Goal: Use online tool/utility: Utilize a website feature to perform a specific function

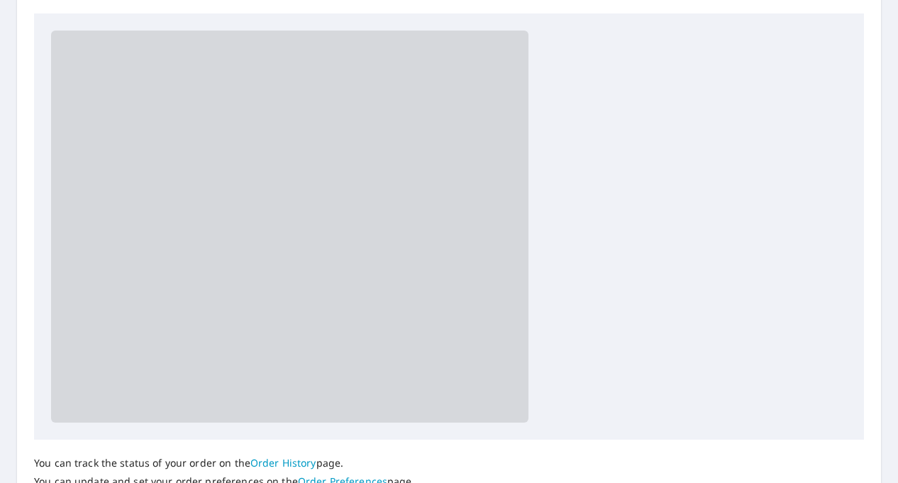
scroll to position [284, 0]
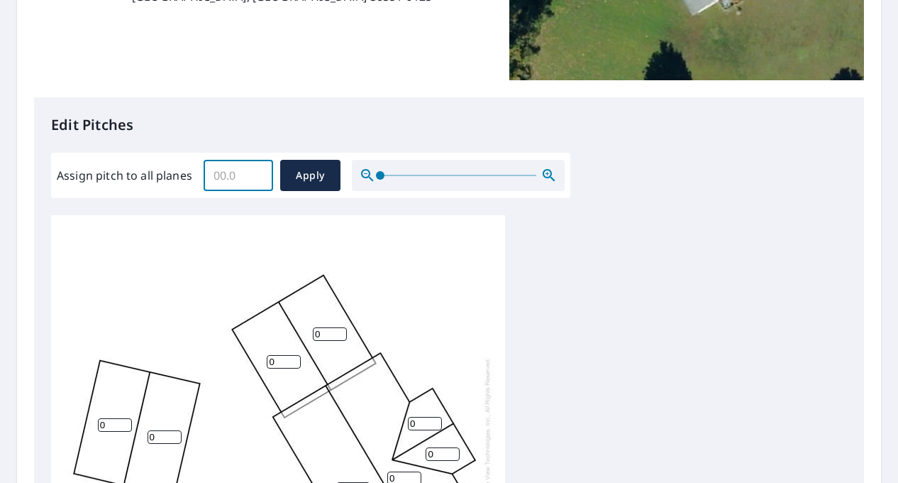
click at [236, 170] on input "Assign pitch to all planes" at bounding box center [239, 175] width 70 height 40
type input "5"
click at [288, 174] on button "Apply" at bounding box center [310, 175] width 60 height 31
type input "5"
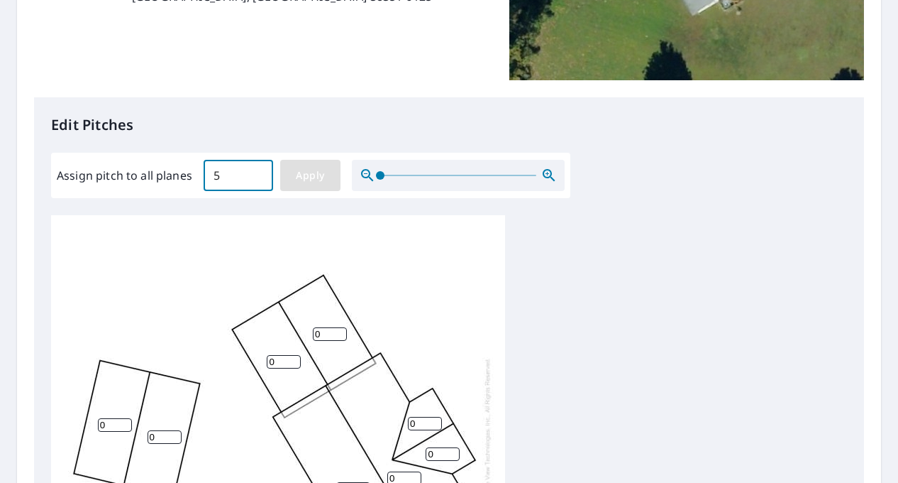
type input "5"
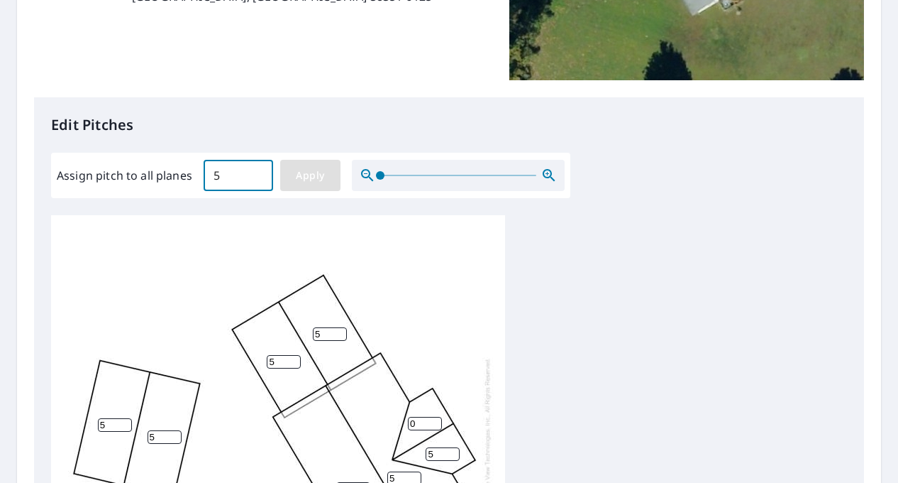
type input "5"
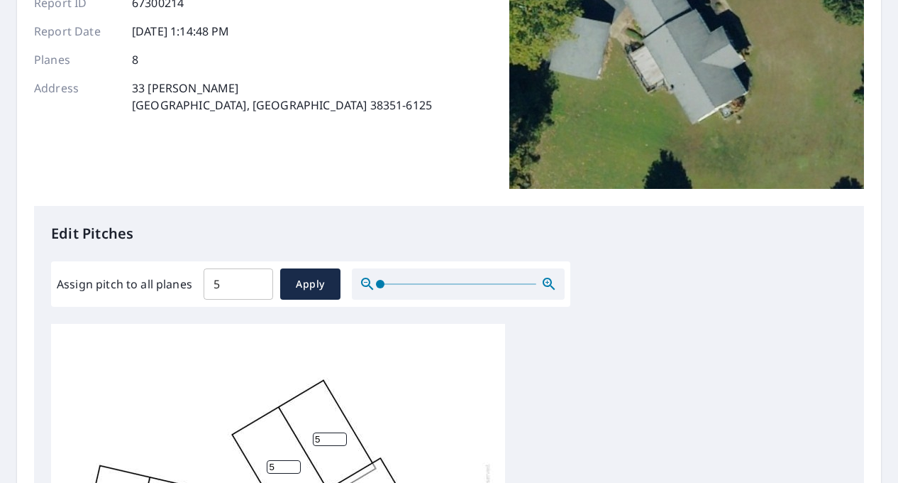
scroll to position [142, 0]
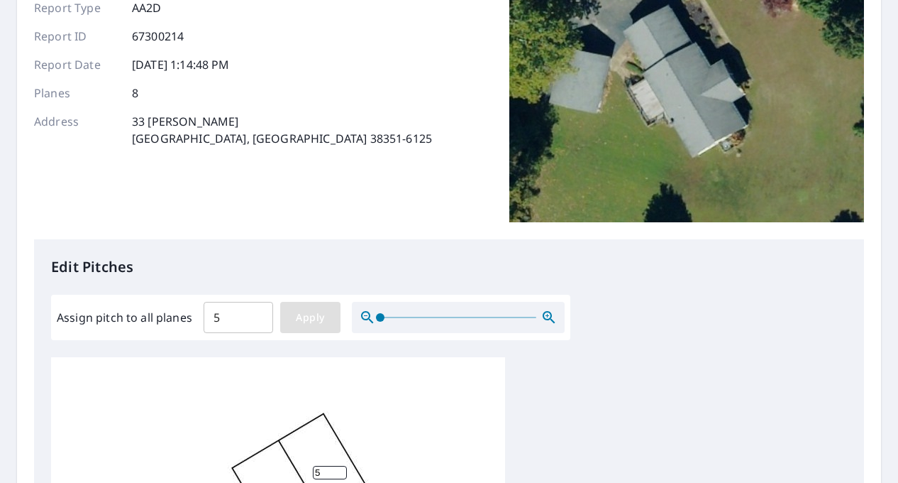
click at [312, 312] on span "Apply" at bounding box center [311, 318] width 38 height 18
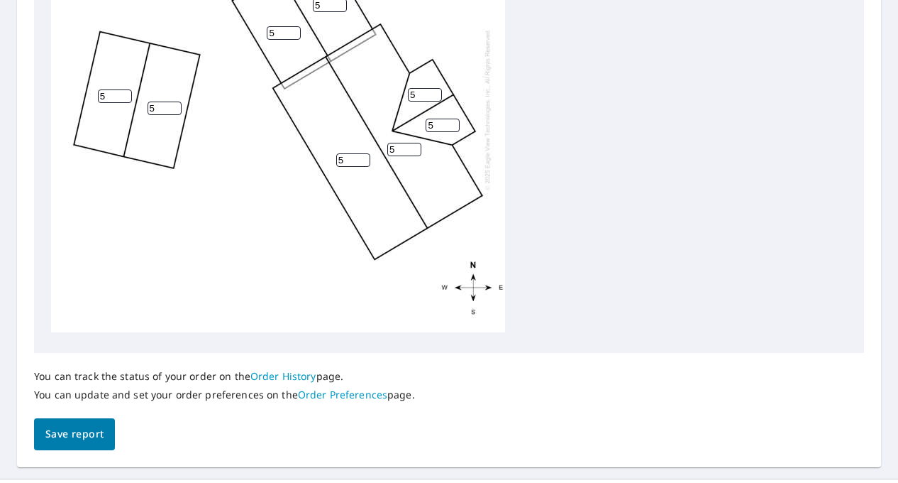
scroll to position [640, 0]
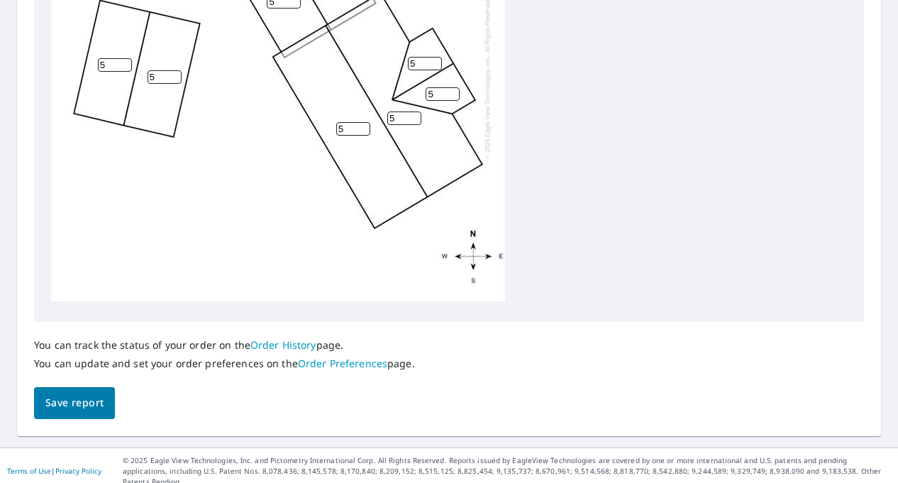
click at [81, 395] on span "Save report" at bounding box center [74, 403] width 58 height 18
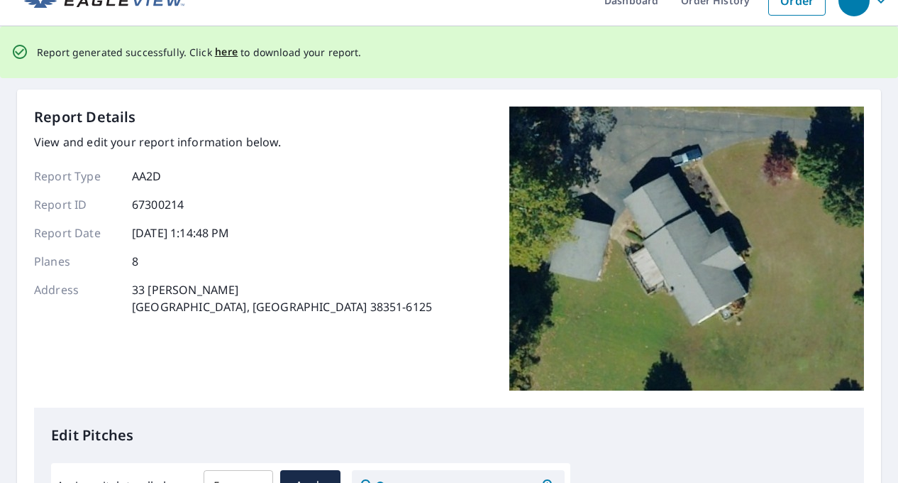
scroll to position [0, 0]
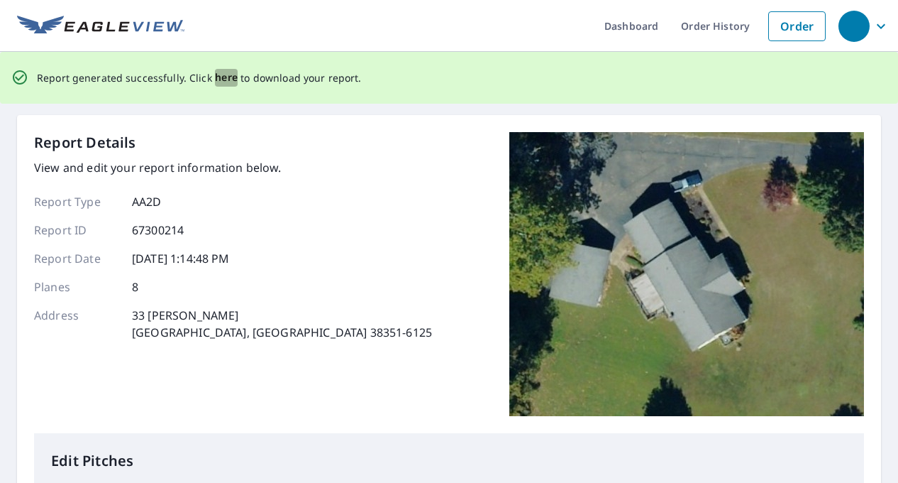
click at [221, 79] on span "here" at bounding box center [226, 78] width 23 height 18
